Goal: Find specific page/section: Find specific page/section

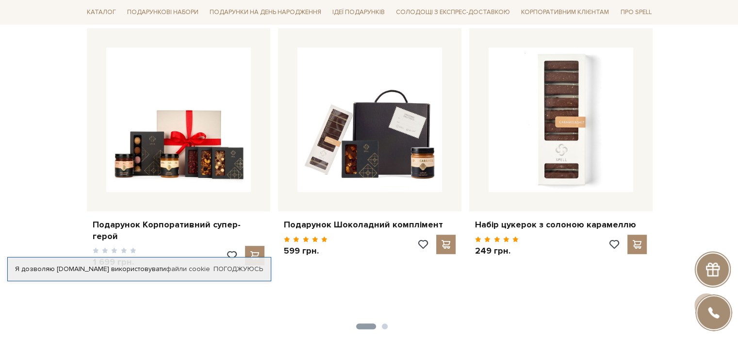
scroll to position [388, 0]
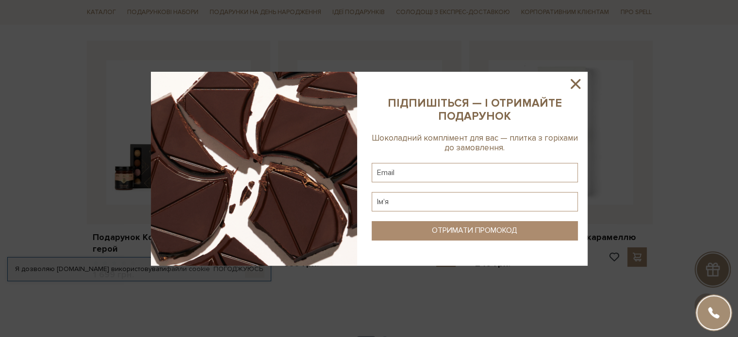
click at [573, 83] on icon at bounding box center [575, 84] width 17 height 17
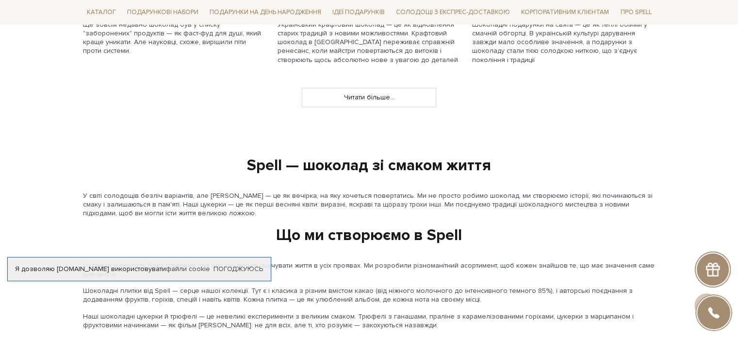
scroll to position [1165, 0]
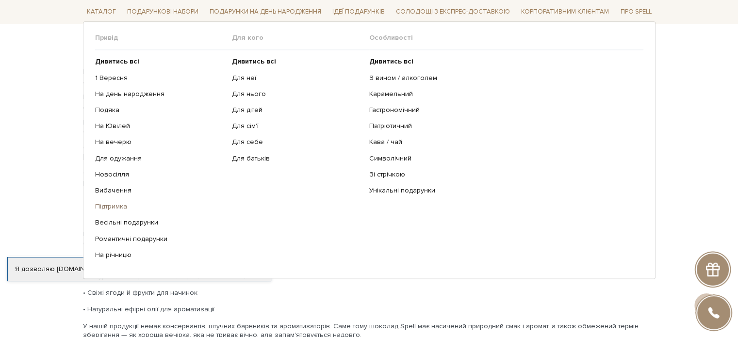
click at [103, 207] on link "Підтримка" at bounding box center [160, 207] width 130 height 9
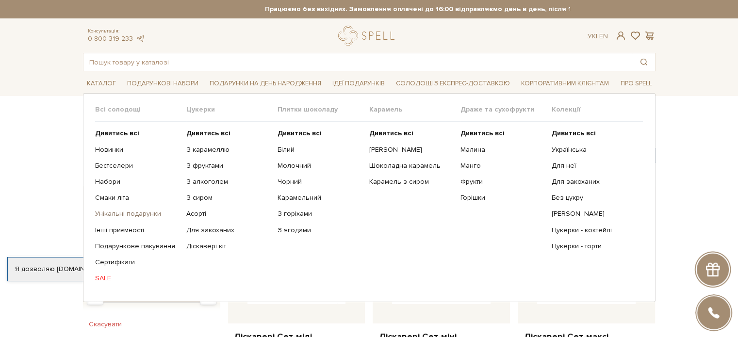
click at [133, 211] on link "Унікальні подарунки" at bounding box center [137, 214] width 84 height 9
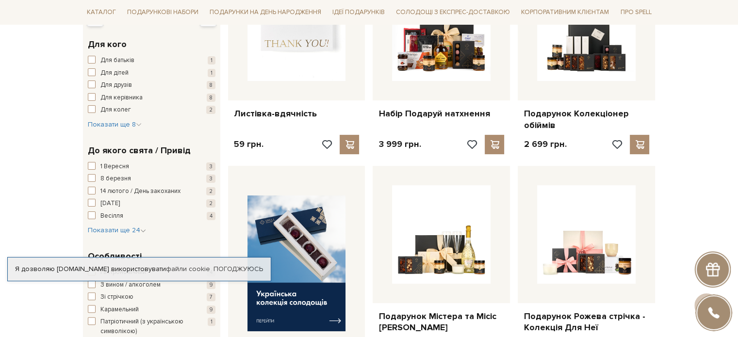
scroll to position [97, 0]
